Goal: Task Accomplishment & Management: Use online tool/utility

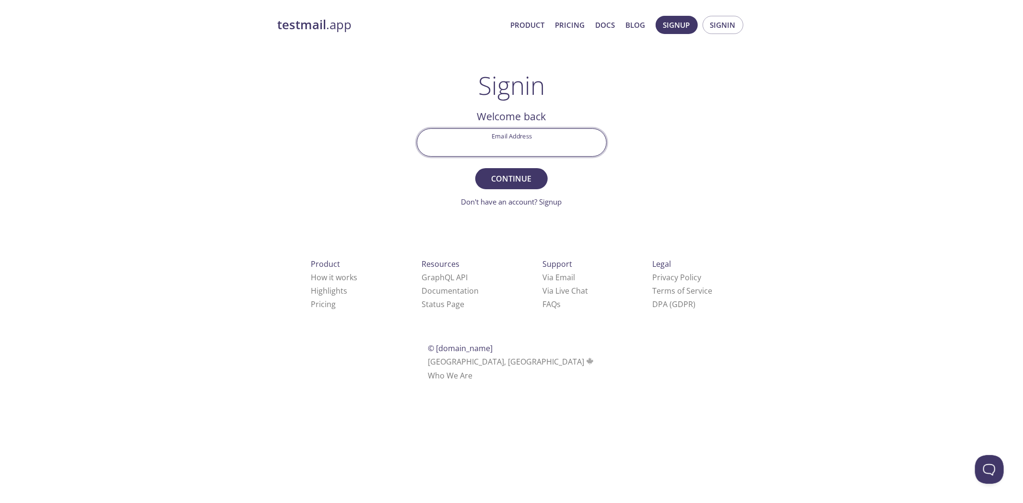
click at [560, 136] on input "Email Address" at bounding box center [511, 142] width 189 height 27
click at [558, 152] on input "Email Address" at bounding box center [511, 142] width 189 height 27
paste input "[EMAIL_ADDRESS][PERSON_NAME][DOMAIN_NAME]"
type input "[EMAIL_ADDRESS][PERSON_NAME][DOMAIN_NAME]"
click at [539, 172] on button "Continue" at bounding box center [511, 178] width 72 height 21
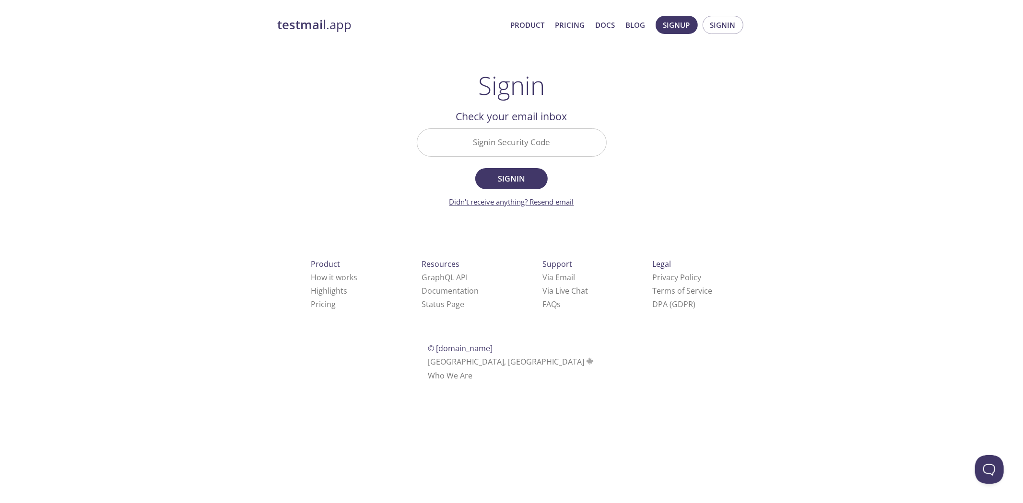
click at [494, 200] on link "Didn't receive anything? Resend email" at bounding box center [511, 202] width 125 height 10
click at [718, 21] on span "Signin" at bounding box center [722, 25] width 25 height 12
click at [540, 143] on input "Signin Security Code" at bounding box center [511, 142] width 189 height 27
click at [547, 144] on input "Email Address" at bounding box center [511, 142] width 189 height 27
paste input "[EMAIL_ADDRESS][PERSON_NAME][DOMAIN_NAME]"
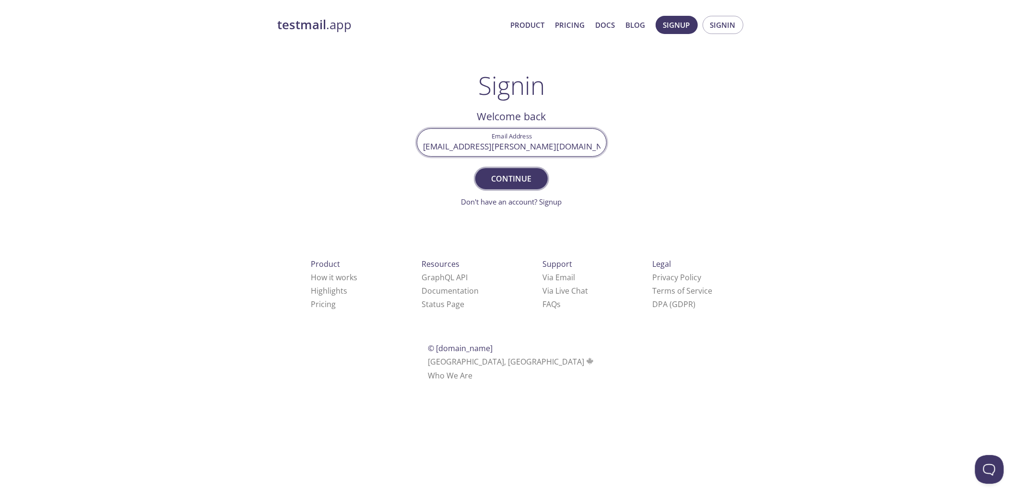
type input "[EMAIL_ADDRESS][PERSON_NAME][DOMAIN_NAME]"
click at [531, 182] on span "Continue" at bounding box center [511, 178] width 51 height 13
click at [555, 130] on input "Signin Security Code" at bounding box center [511, 142] width 189 height 27
paste input "JV9FFQU"
type input "JV9FFQU"
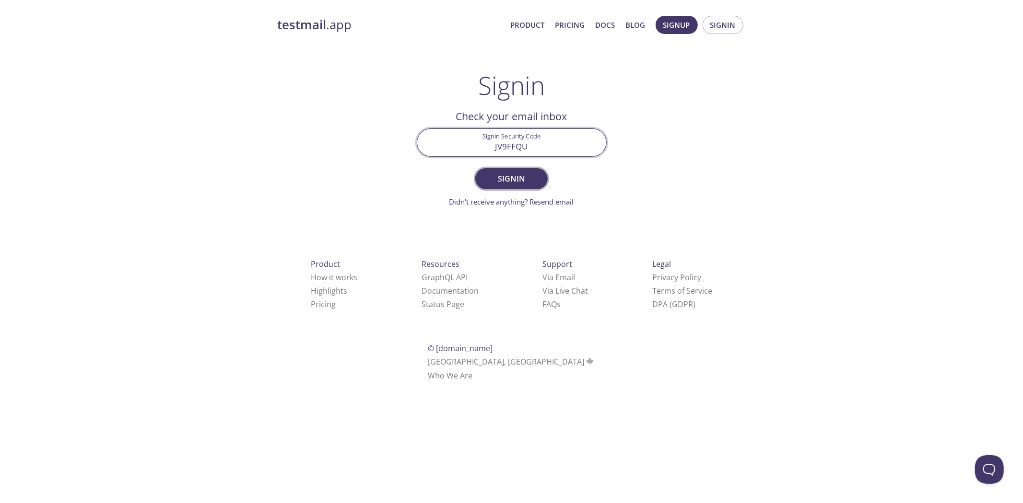
click at [539, 178] on button "Signin" at bounding box center [511, 178] width 72 height 21
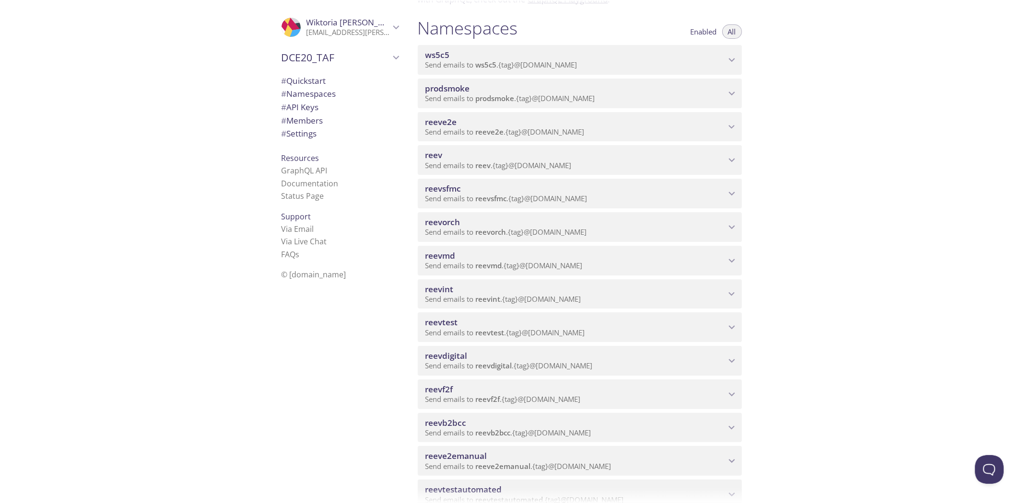
scroll to position [106, 0]
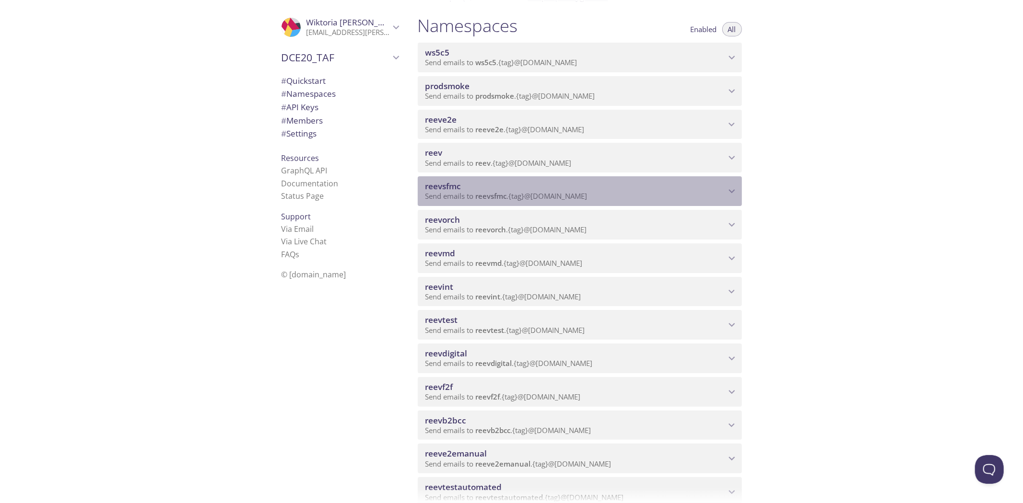
click at [524, 181] on span "reevsfmc" at bounding box center [575, 186] width 300 height 11
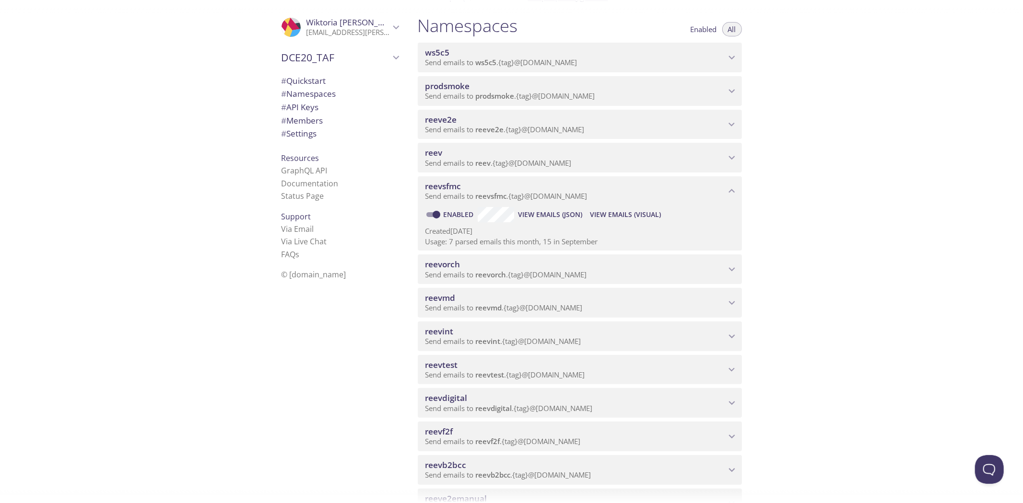
click at [647, 216] on span "View Emails (Visual)" at bounding box center [625, 215] width 71 height 12
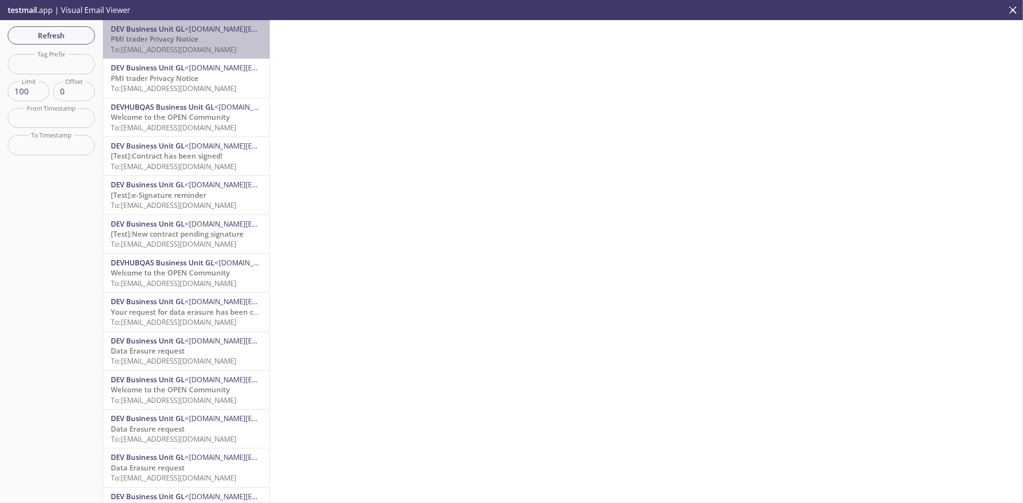
click at [203, 53] on span "To: [EMAIL_ADDRESS][DOMAIN_NAME]" at bounding box center [174, 50] width 126 height 10
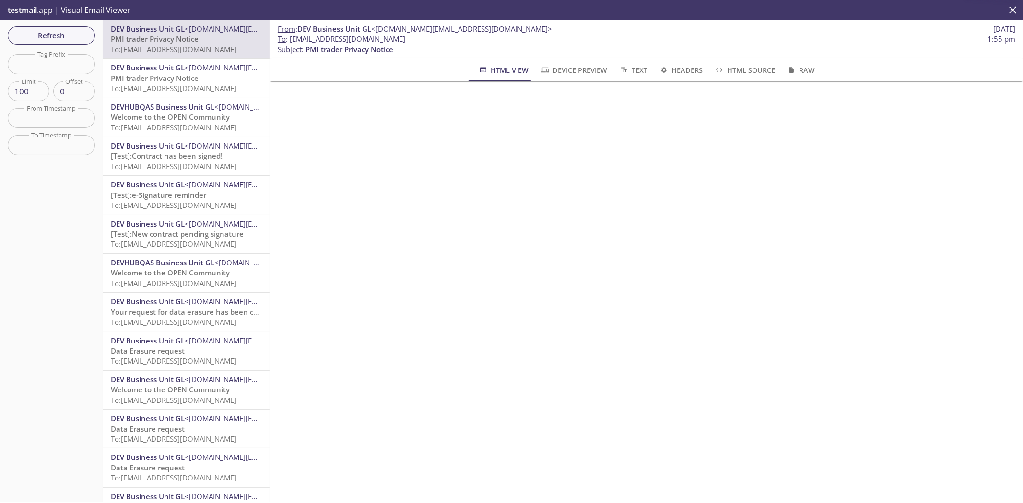
drag, startPoint x: 484, startPoint y: 41, endPoint x: 290, endPoint y: 42, distance: 194.6
click at [290, 42] on span "To : [EMAIL_ADDRESS][DOMAIN_NAME] 1:55 pm" at bounding box center [646, 39] width 737 height 10
copy span "[EMAIL_ADDRESS][DOMAIN_NAME]"
click at [219, 78] on p "PMI trader Privacy Notice To: [EMAIL_ADDRESS][DOMAIN_NAME]" at bounding box center [186, 83] width 151 height 21
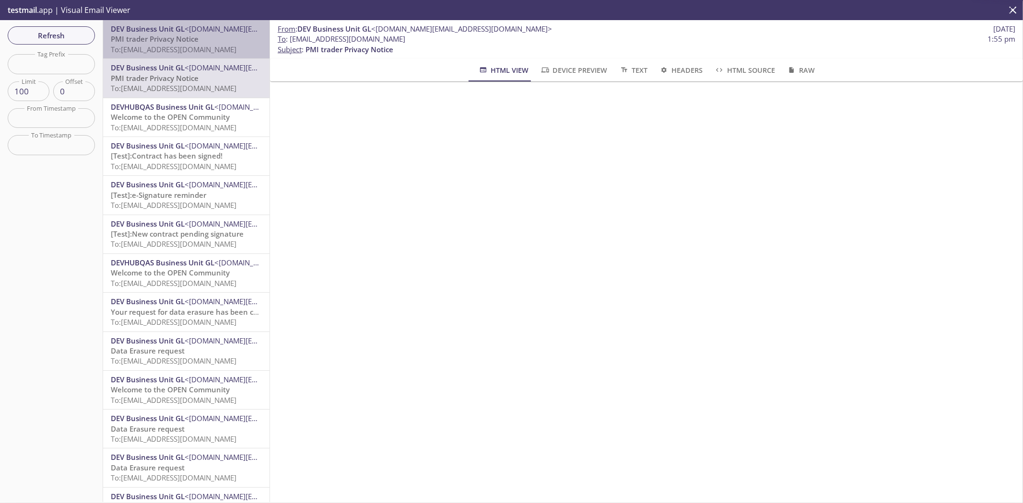
click at [209, 51] on span "To: [EMAIL_ADDRESS][DOMAIN_NAME]" at bounding box center [174, 50] width 126 height 10
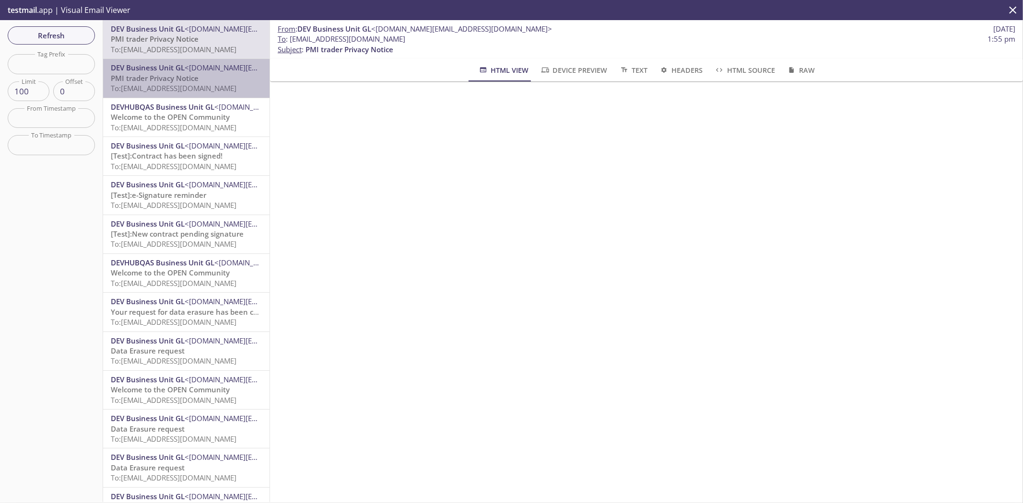
click at [207, 70] on span "<[DOMAIN_NAME][EMAIL_ADDRESS][DOMAIN_NAME]>" at bounding box center [275, 68] width 181 height 10
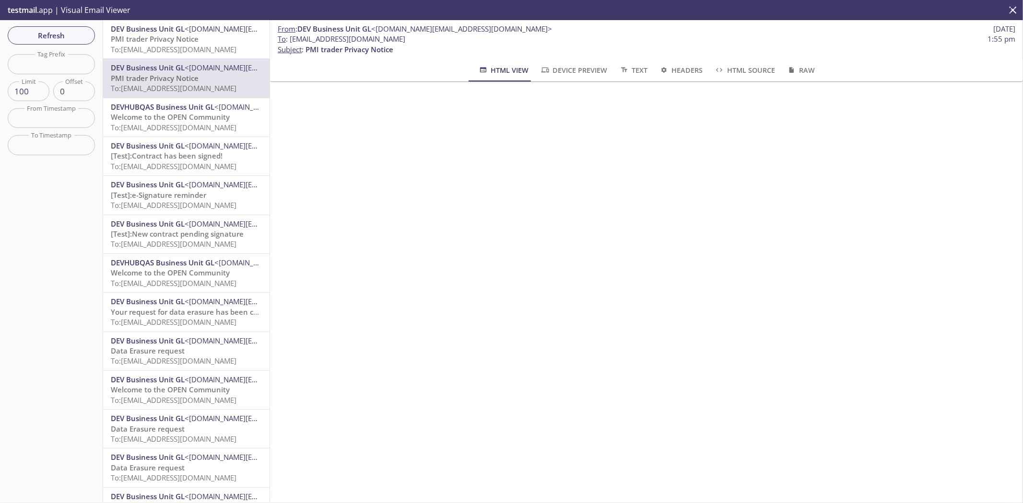
click at [200, 33] on span "<[DOMAIN_NAME][EMAIL_ADDRESS][DOMAIN_NAME]>" at bounding box center [275, 29] width 181 height 10
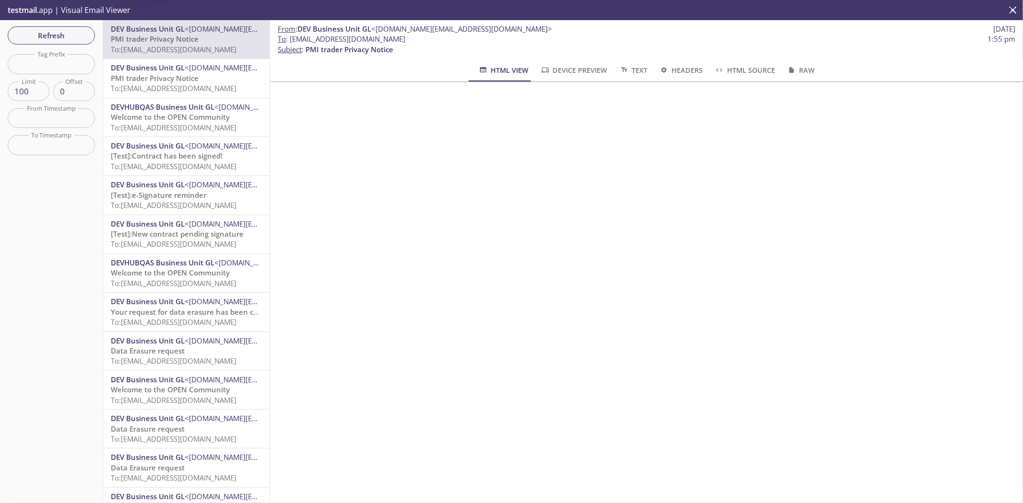
click at [210, 63] on span "<[DOMAIN_NAME][EMAIL_ADDRESS][DOMAIN_NAME]>" at bounding box center [275, 68] width 181 height 10
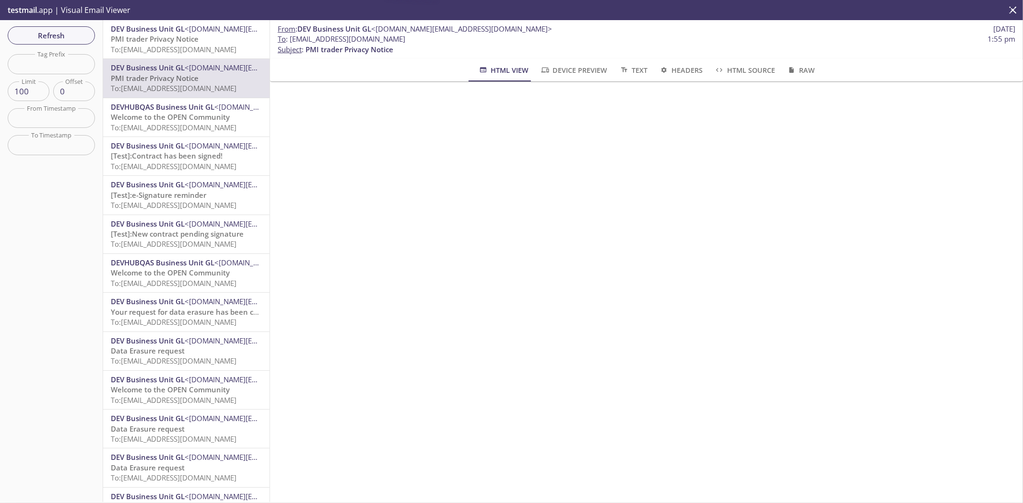
click at [207, 15] on div "testmail .app | Visual Email Viewer" at bounding box center [511, 10] width 1023 height 20
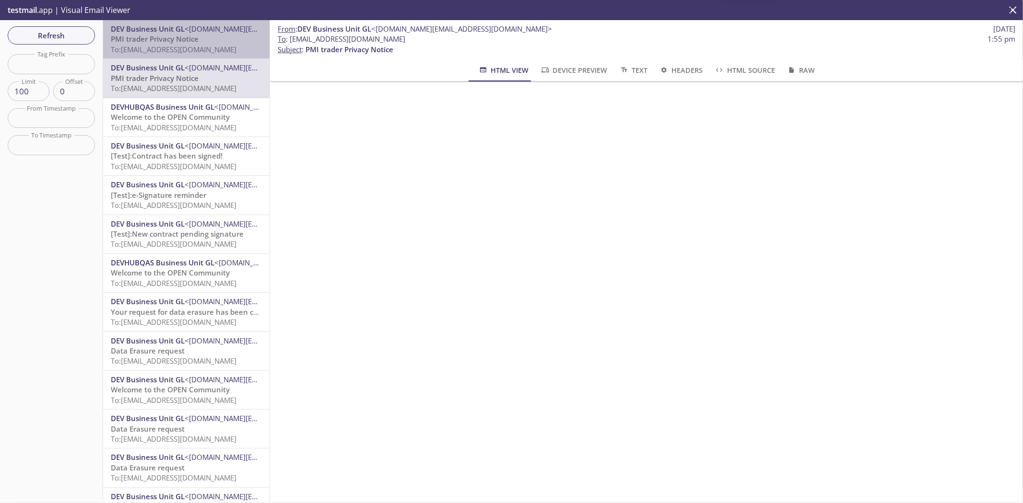
click at [213, 39] on p "PMI trader Privacy Notice To: [EMAIL_ADDRESS][DOMAIN_NAME]" at bounding box center [186, 44] width 151 height 21
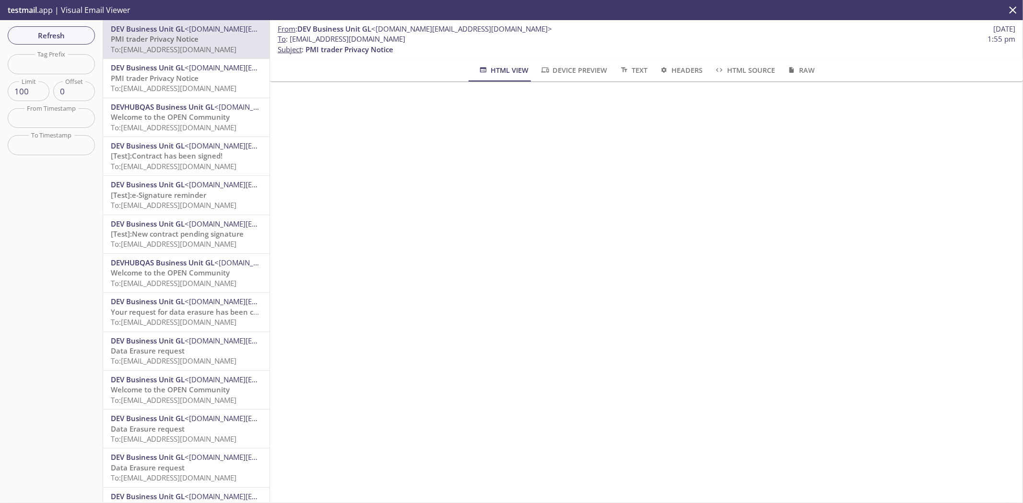
drag, startPoint x: 478, startPoint y: 41, endPoint x: 289, endPoint y: 42, distance: 189.4
click at [289, 42] on span "To : [EMAIL_ADDRESS][DOMAIN_NAME] 1:55 pm" at bounding box center [646, 39] width 737 height 10
copy span "[EMAIL_ADDRESS][DOMAIN_NAME]"
click at [63, 42] on button "Refresh" at bounding box center [51, 35] width 87 height 18
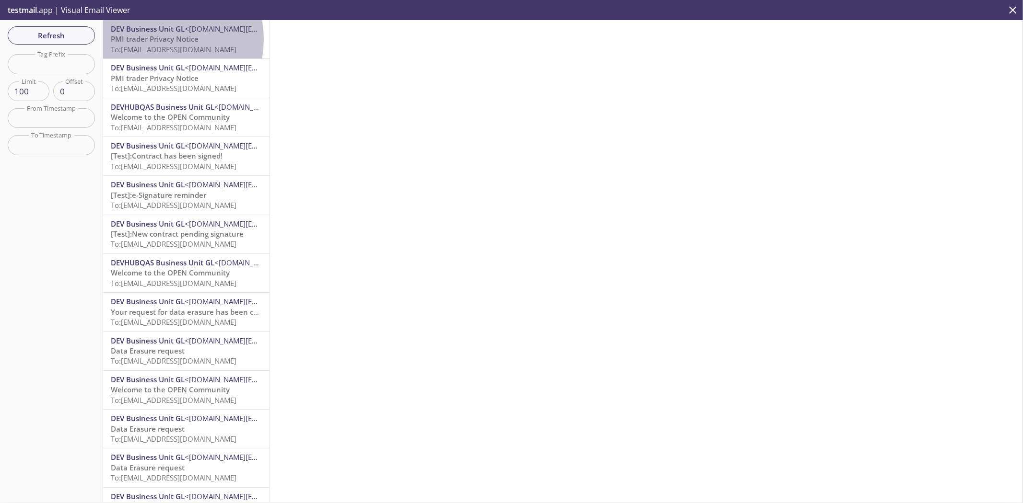
click at [152, 39] on span "PMI trader Privacy Notice" at bounding box center [155, 39] width 88 height 10
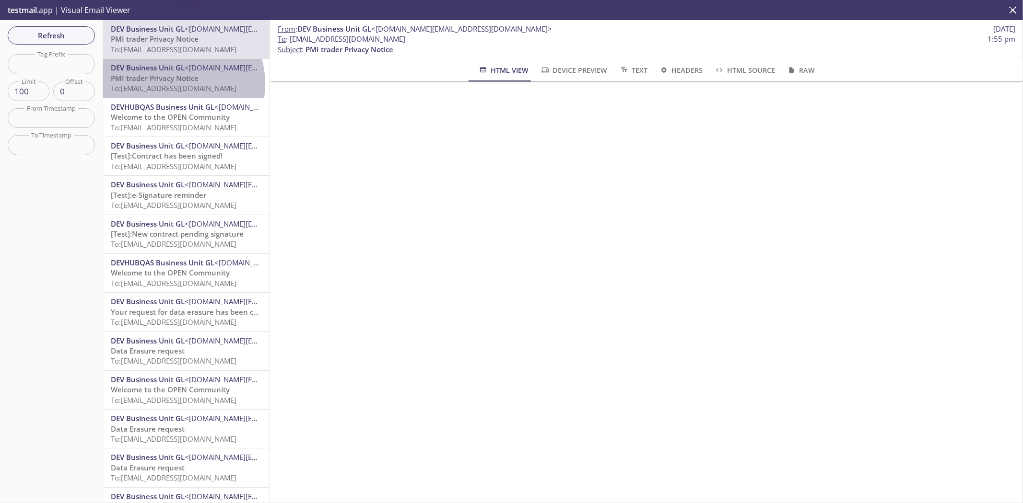
click at [170, 84] on span "To: [EMAIL_ADDRESS][DOMAIN_NAME]" at bounding box center [174, 88] width 126 height 10
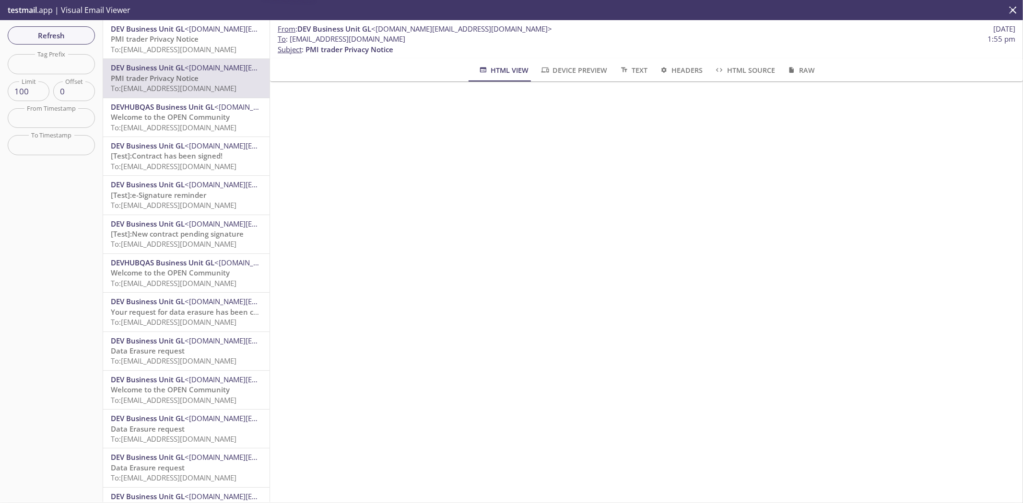
click at [159, 47] on span "To: [EMAIL_ADDRESS][DOMAIN_NAME]" at bounding box center [174, 50] width 126 height 10
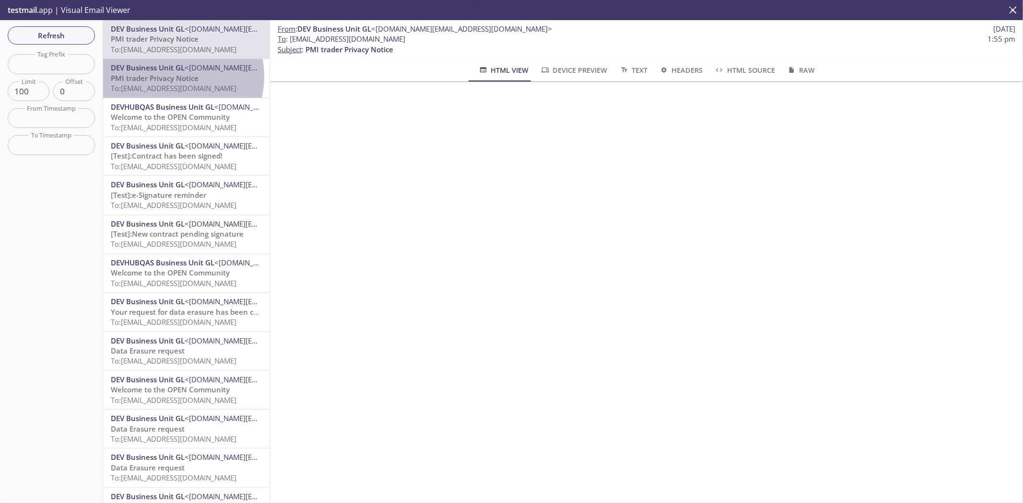
click at [167, 76] on span "PMI trader Privacy Notice" at bounding box center [155, 78] width 88 height 10
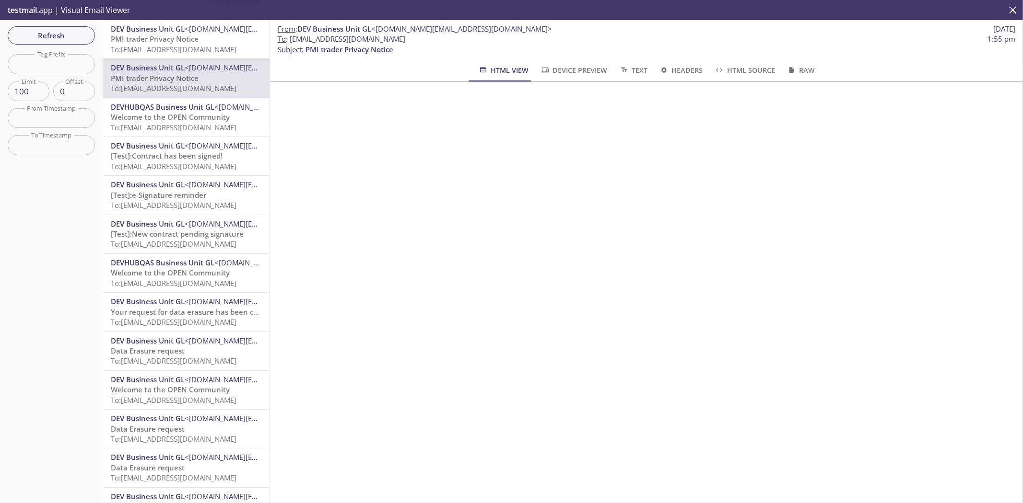
click at [170, 44] on span "PMI trader Privacy Notice" at bounding box center [155, 39] width 88 height 10
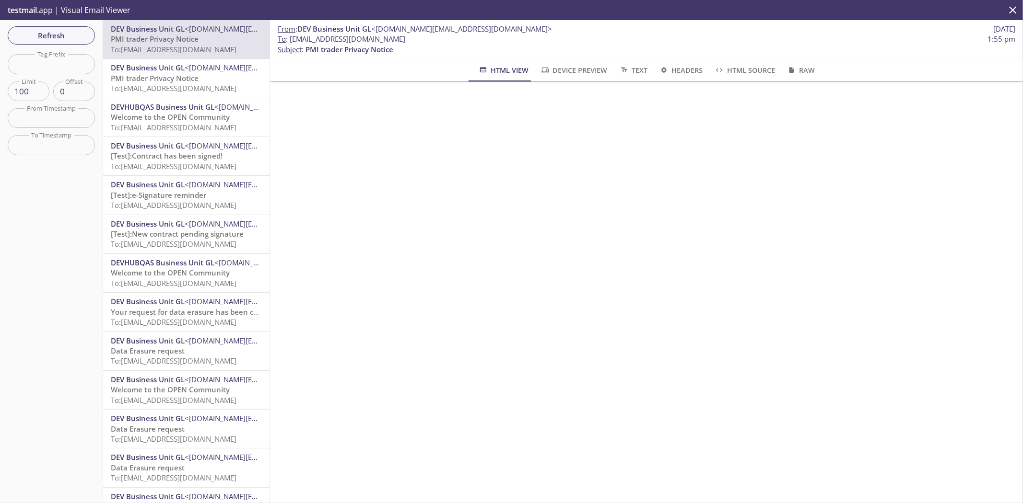
click at [139, 85] on span "To: [EMAIL_ADDRESS][DOMAIN_NAME]" at bounding box center [174, 88] width 126 height 10
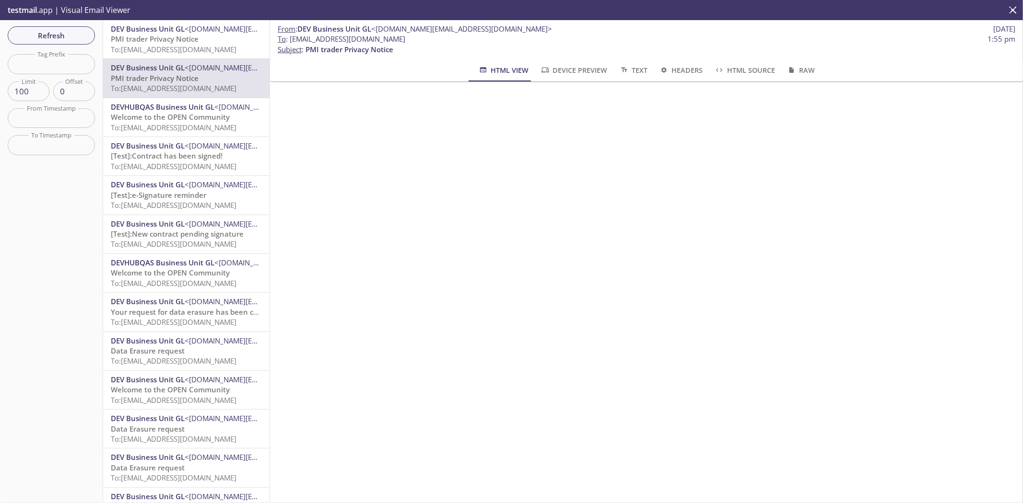
click at [163, 121] on span "Welcome to the OPEN Community" at bounding box center [170, 117] width 119 height 10
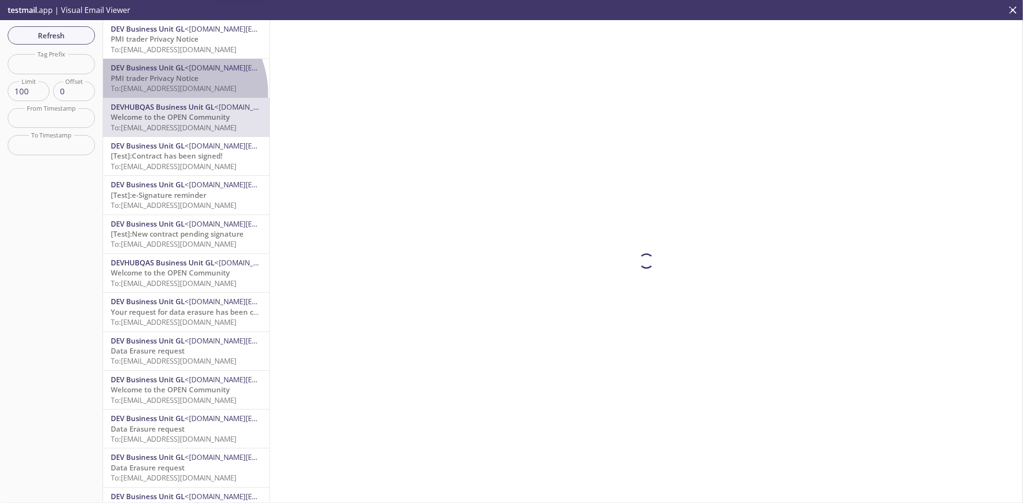
click at [168, 93] on p "PMI trader Privacy Notice To: [EMAIL_ADDRESS][DOMAIN_NAME]" at bounding box center [186, 83] width 151 height 21
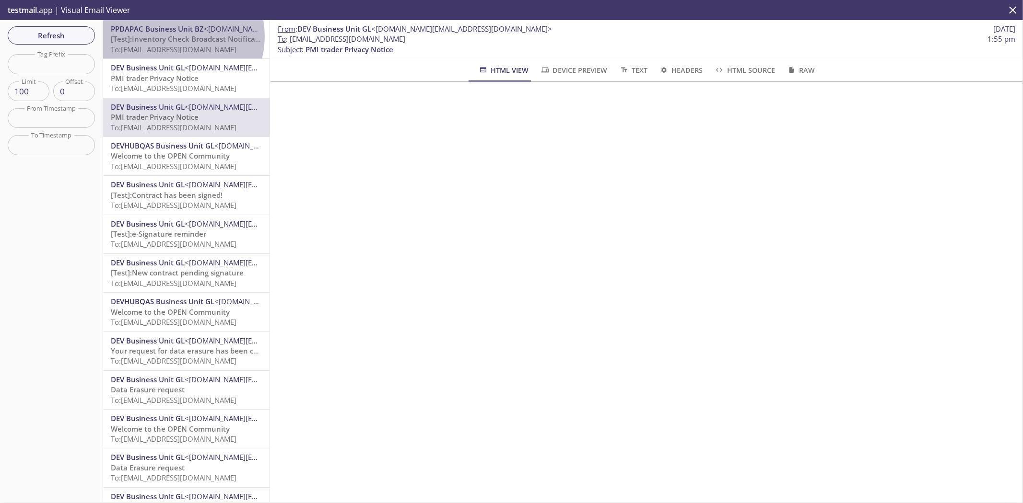
click at [169, 36] on span "[Test]:Inventory Check Broadcast Notification" at bounding box center [190, 39] width 158 height 10
